Goal: Task Accomplishment & Management: Manage account settings

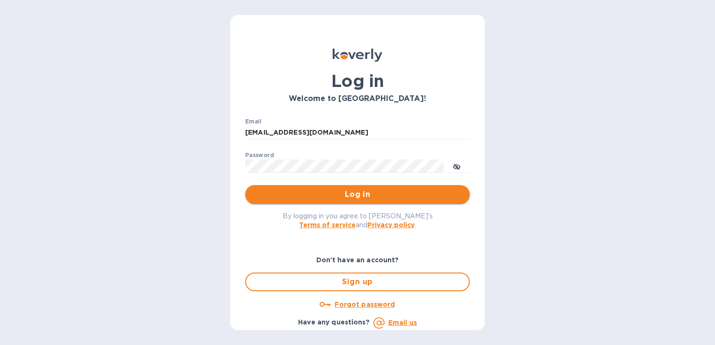
click at [290, 195] on span "Log in" at bounding box center [358, 194] width 210 height 11
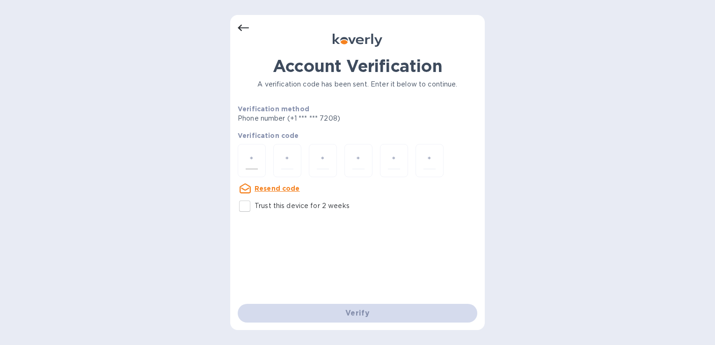
click at [252, 155] on input "number" at bounding box center [252, 160] width 12 height 17
click at [248, 208] on input "Trust this device for 2 weeks" at bounding box center [245, 206] width 20 height 20
checkbox input "true"
click at [329, 321] on div "Verify" at bounding box center [357, 313] width 247 height 26
click at [244, 32] on icon at bounding box center [243, 27] width 11 height 11
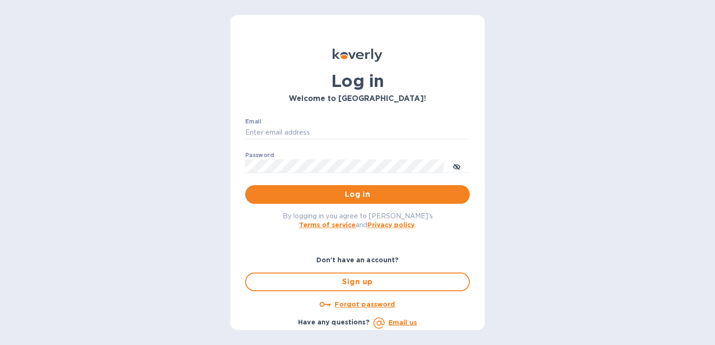
type input "[EMAIL_ADDRESS][DOMAIN_NAME]"
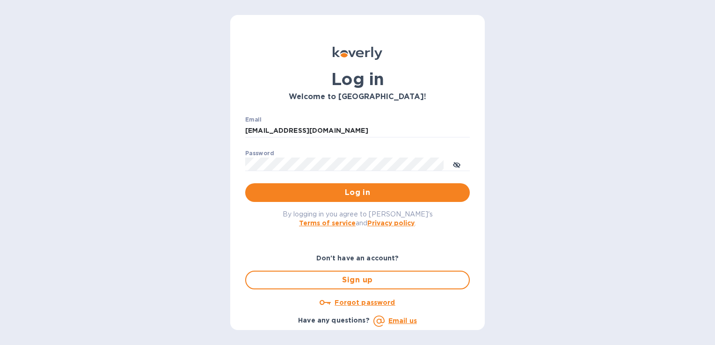
scroll to position [2, 0]
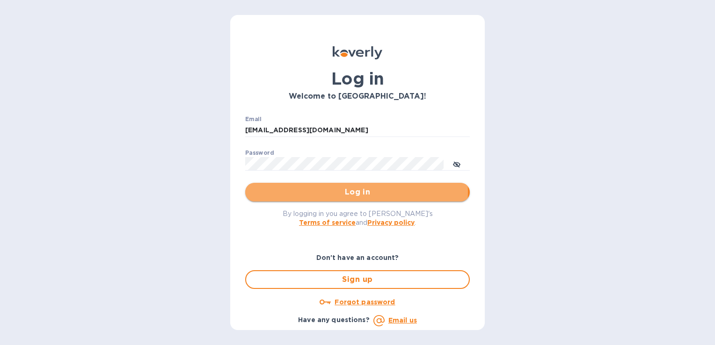
click at [356, 192] on span "Log in" at bounding box center [358, 192] width 210 height 11
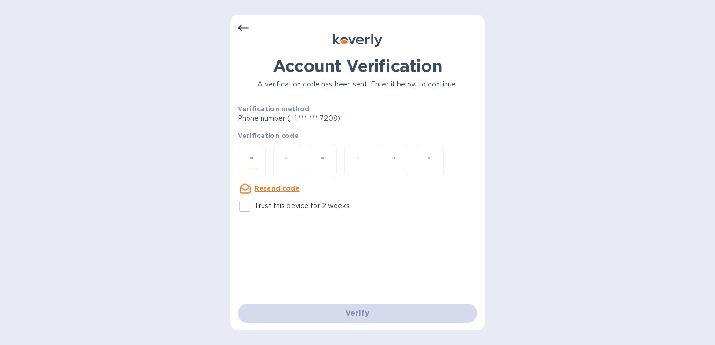
click at [250, 155] on input "number" at bounding box center [252, 160] width 12 height 17
